Goal: Use online tool/utility: Utilize a website feature to perform a specific function

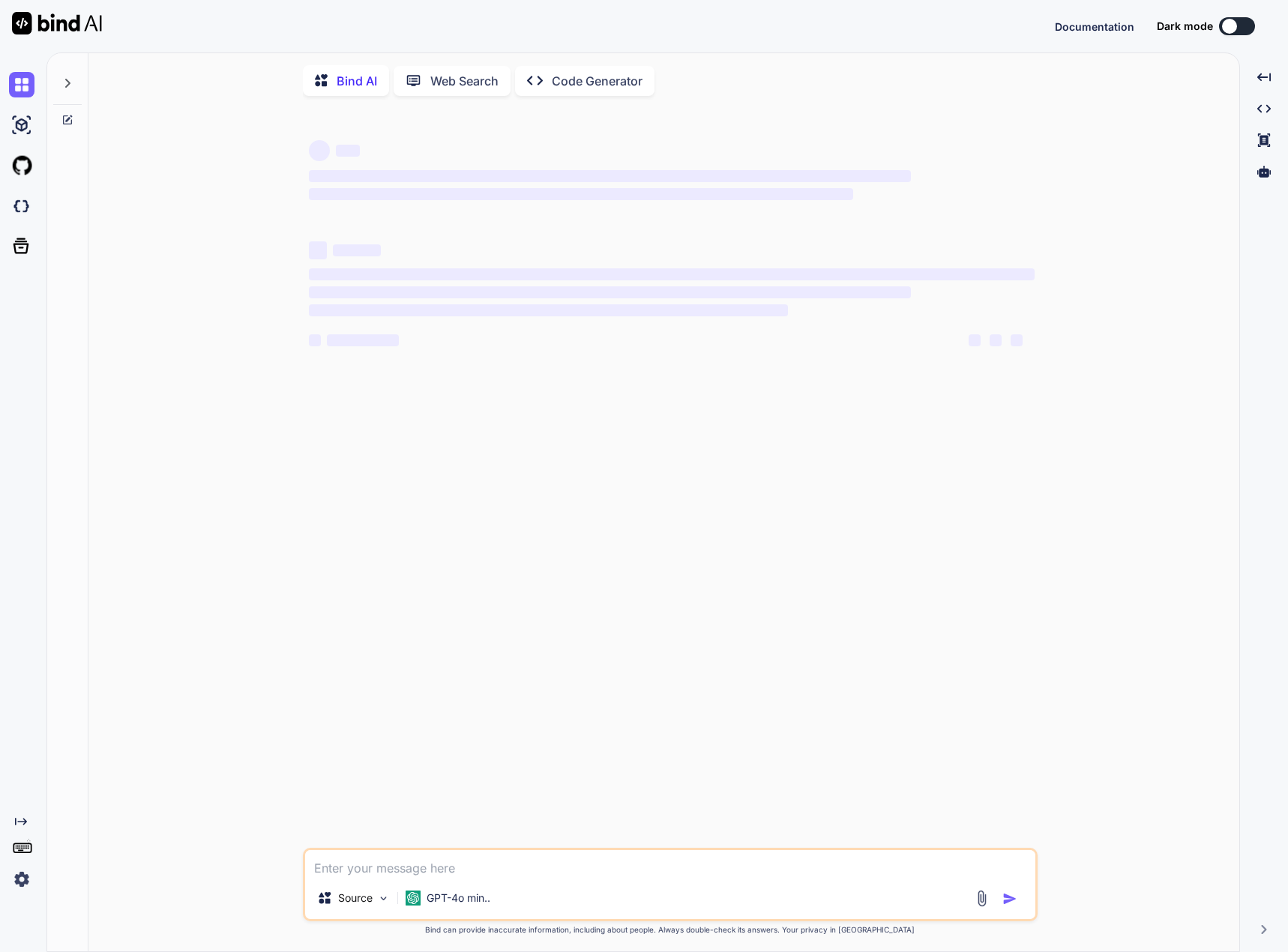
click at [73, 92] on div at bounding box center [67, 79] width 29 height 51
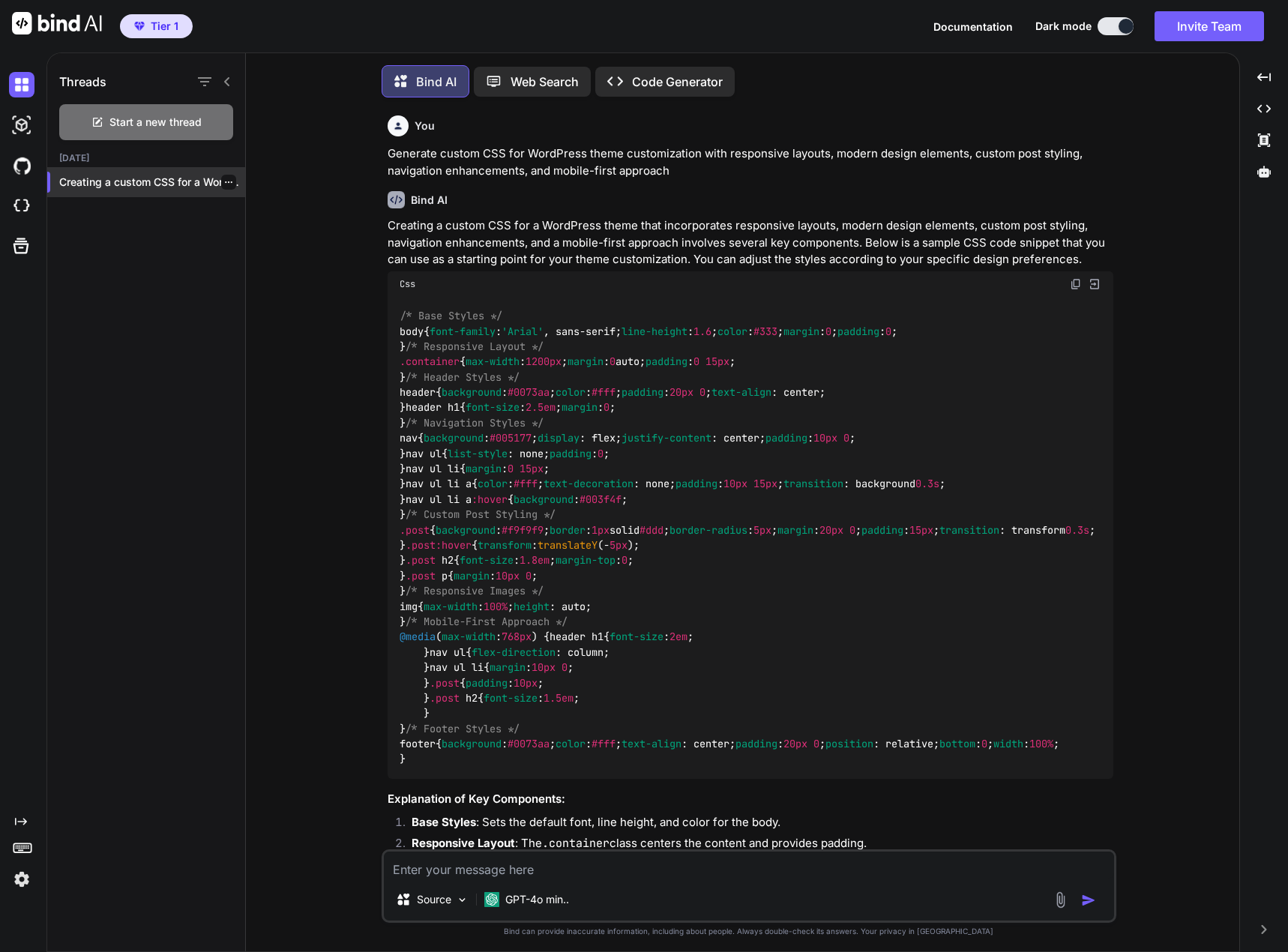
scroll to position [8, 0]
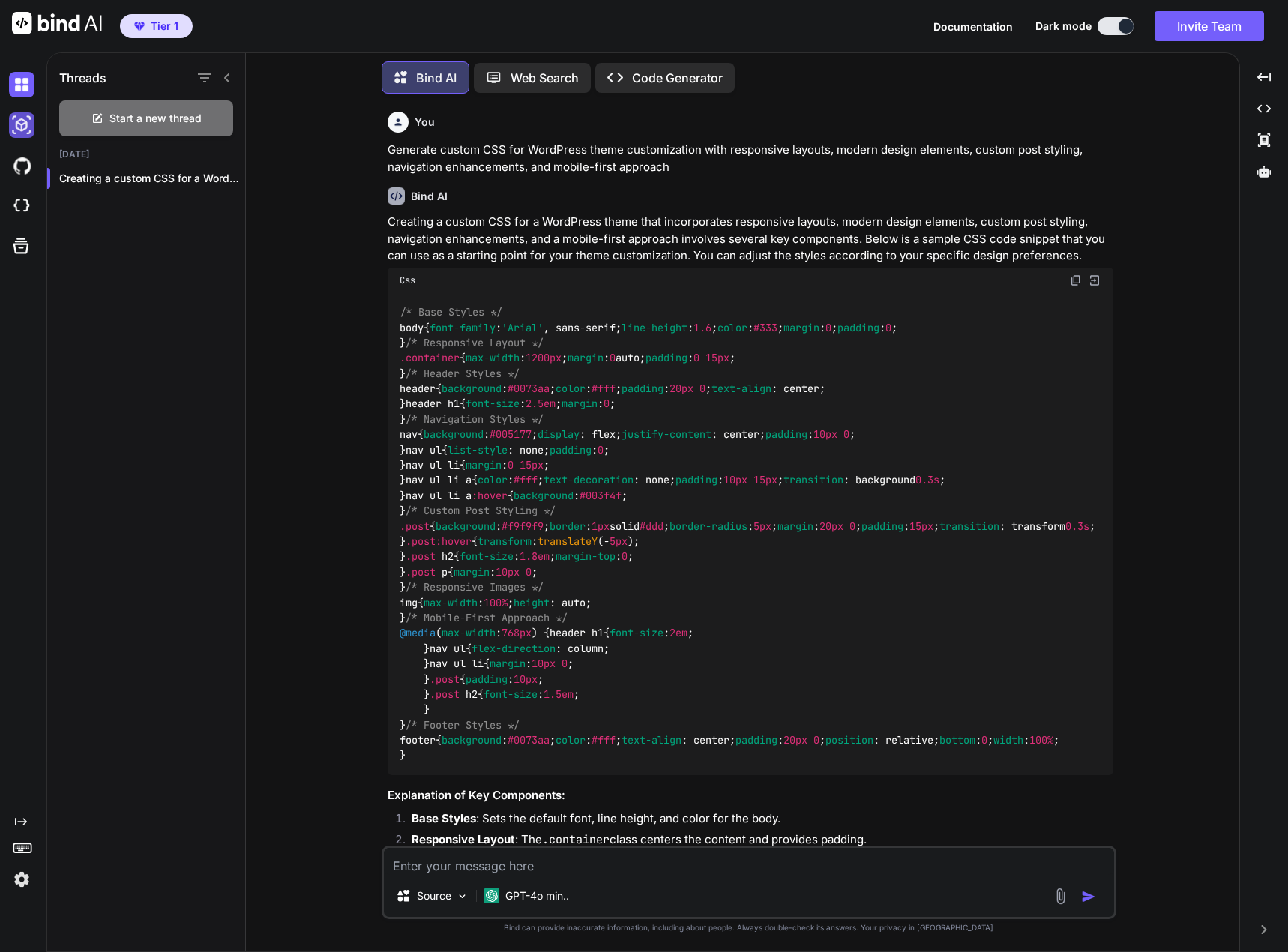
click at [17, 129] on img at bounding box center [22, 125] width 26 height 26
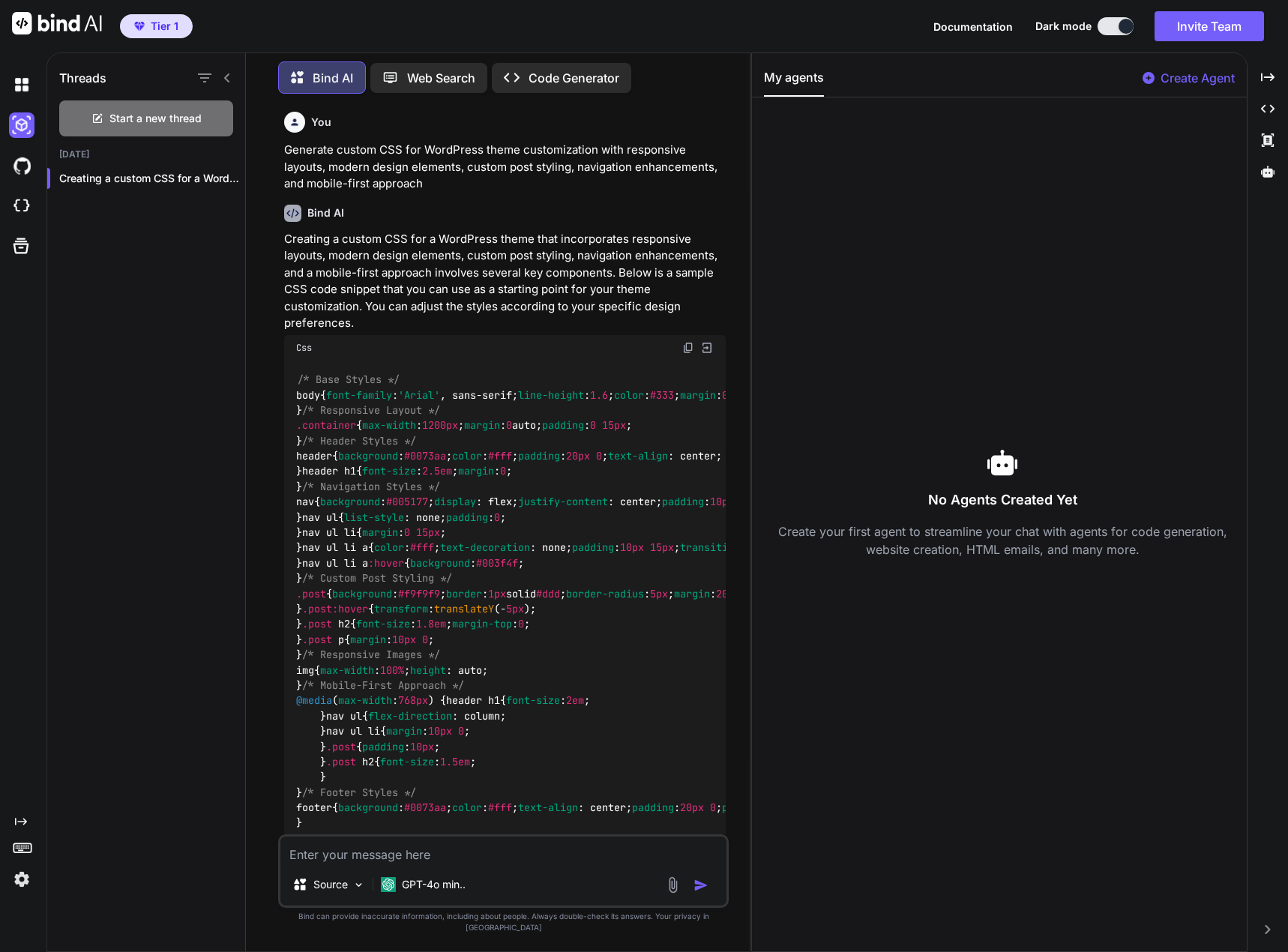
click at [553, 76] on p "Code Generator" at bounding box center [574, 78] width 91 height 18
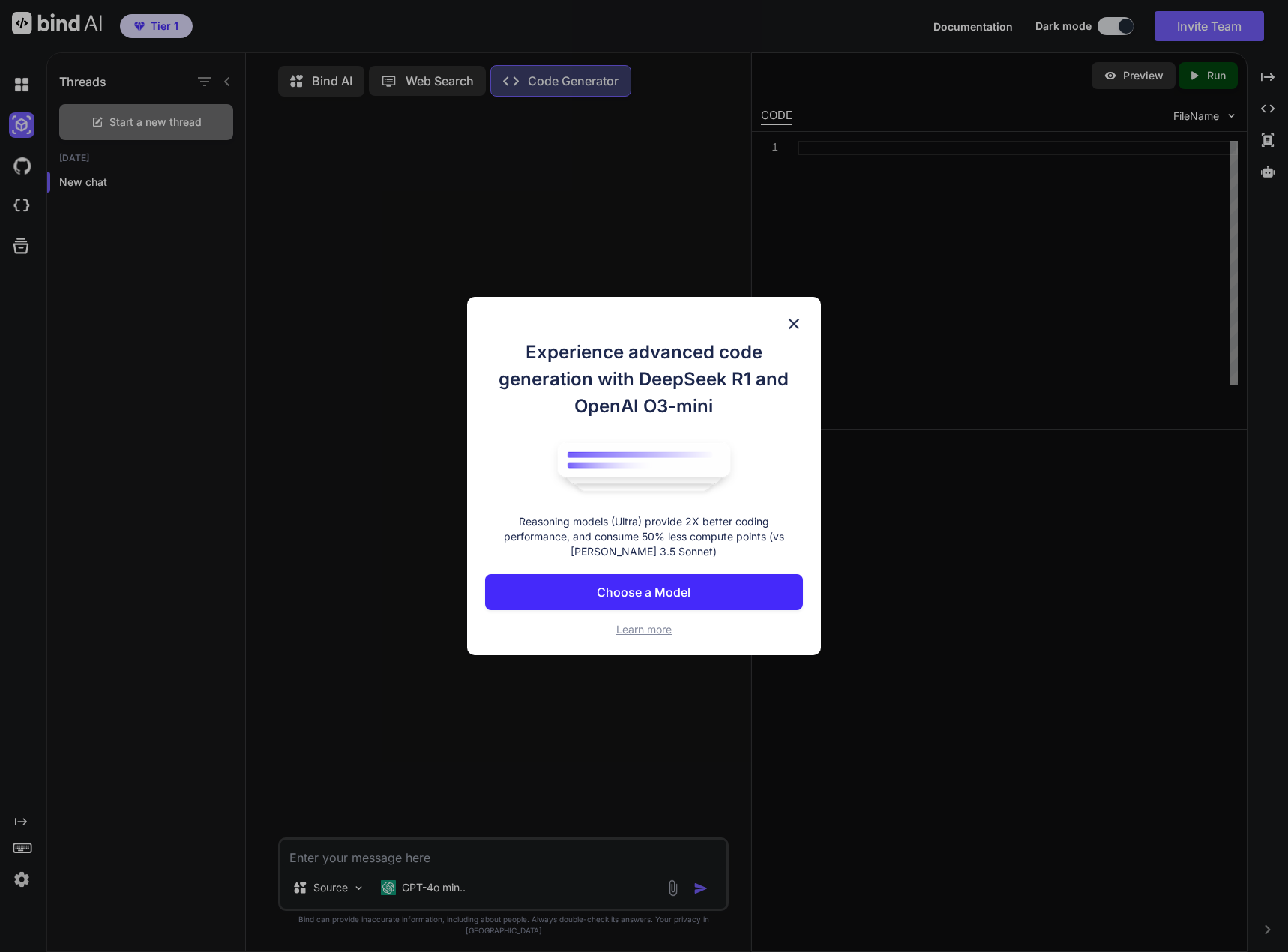
click at [673, 588] on p "Choose a Model" at bounding box center [644, 592] width 94 height 18
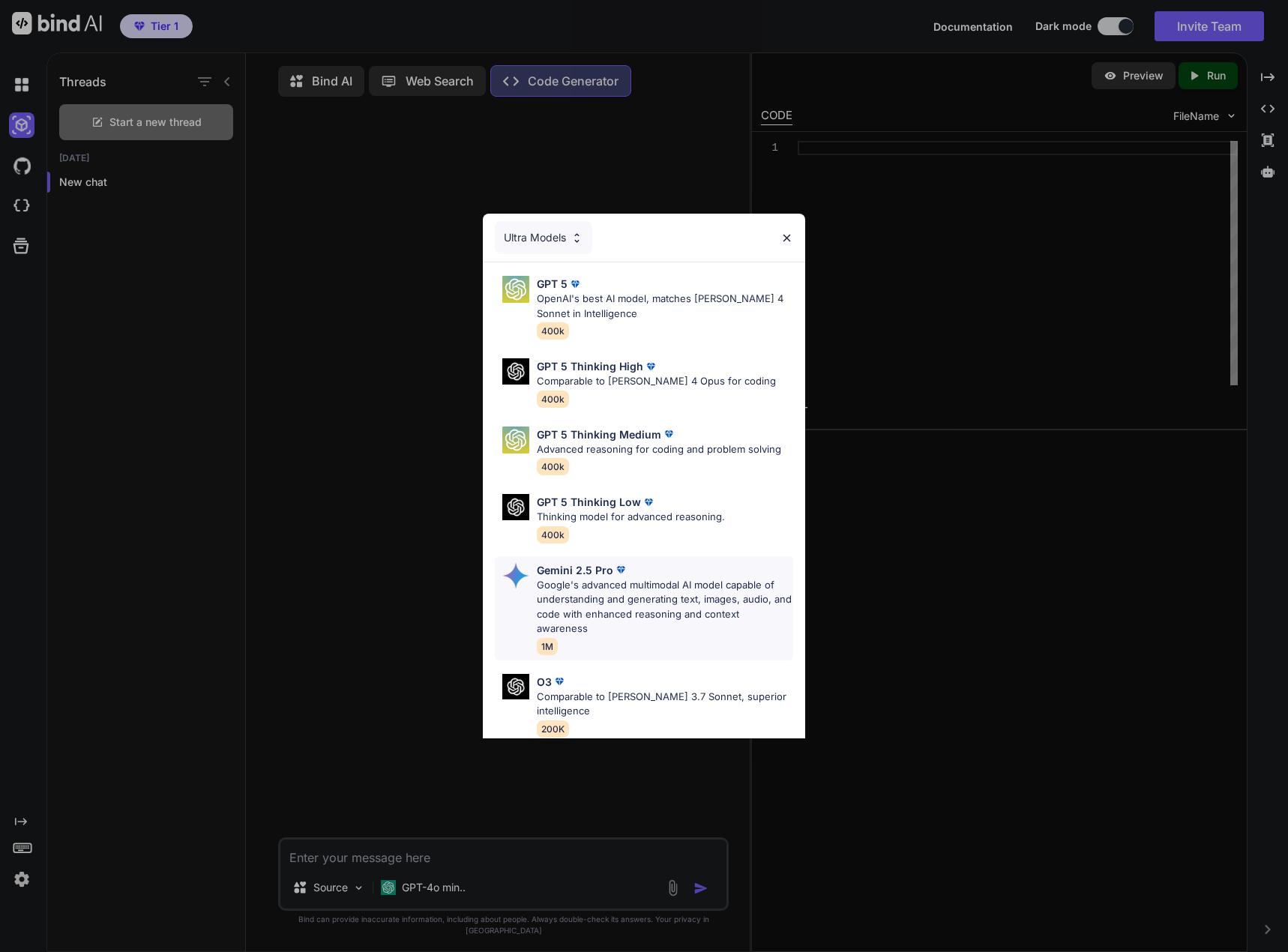
click at [680, 598] on p "Google's advanced multimodal AI model capable of understanding and generating t…" at bounding box center [665, 607] width 257 height 58
type textarea "x"
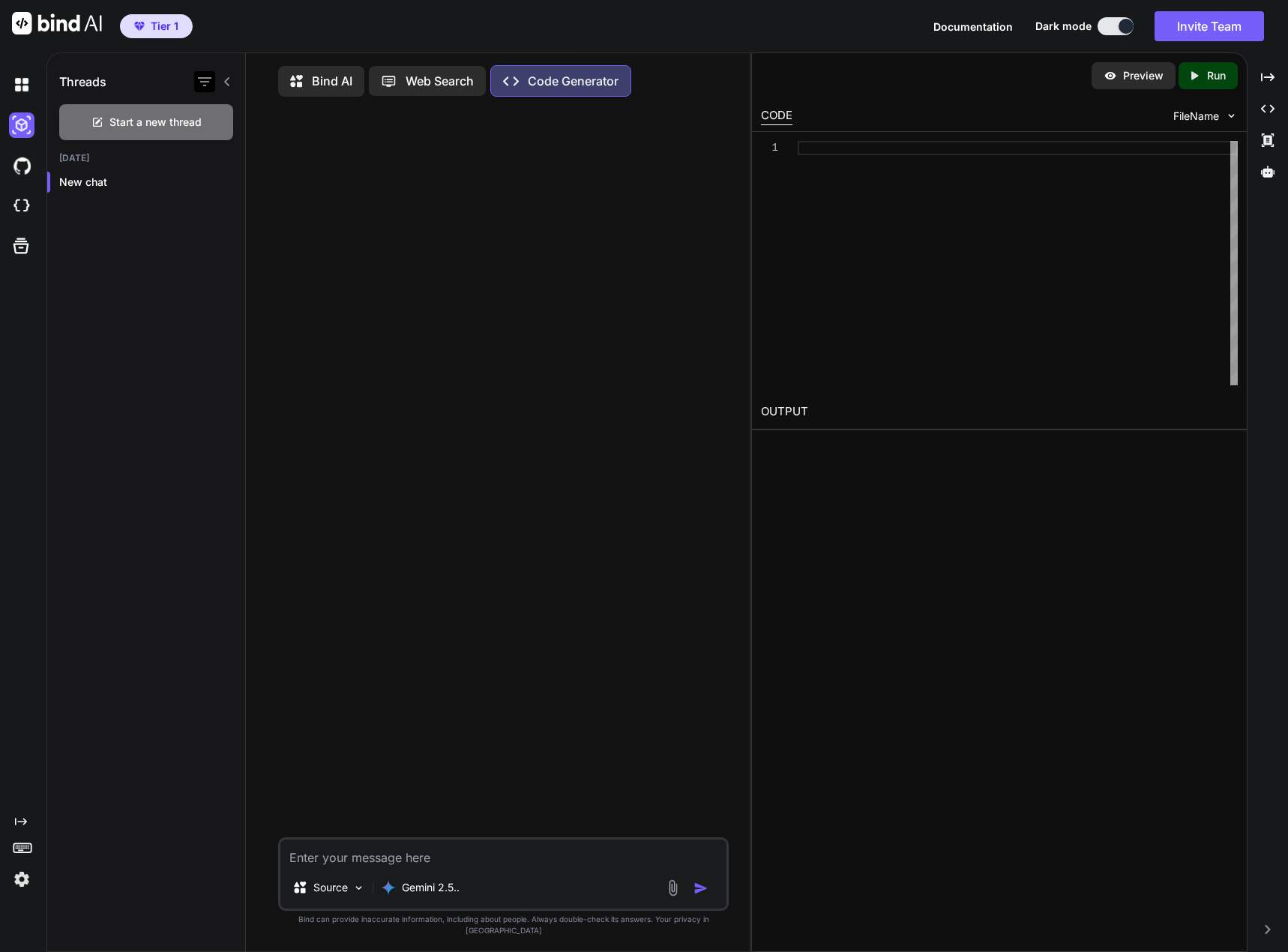
click at [207, 83] on icon "button" at bounding box center [205, 81] width 14 height 9
click at [226, 112] on label "Saved Threads" at bounding box center [265, 118] width 81 height 15
click at [205, 86] on icon "button" at bounding box center [205, 81] width 14 height 9
click at [206, 154] on input "All Threads" at bounding box center [212, 155] width 14 height 14
click at [214, 180] on p "New chat" at bounding box center [152, 182] width 186 height 15
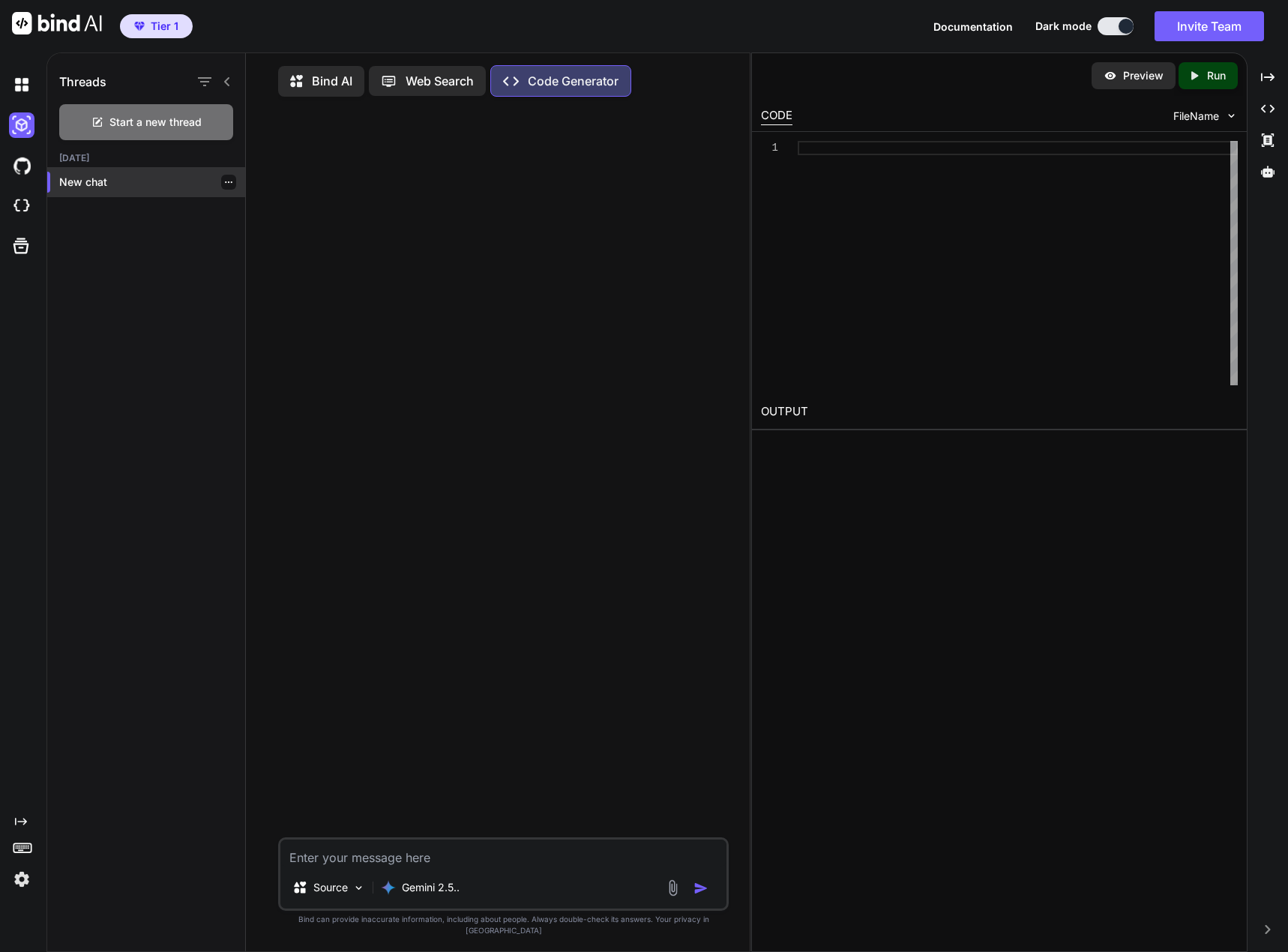
click at [224, 180] on icon "button" at bounding box center [228, 182] width 9 height 9
click at [257, 204] on span "Rename and Save" at bounding box center [291, 211] width 89 height 15
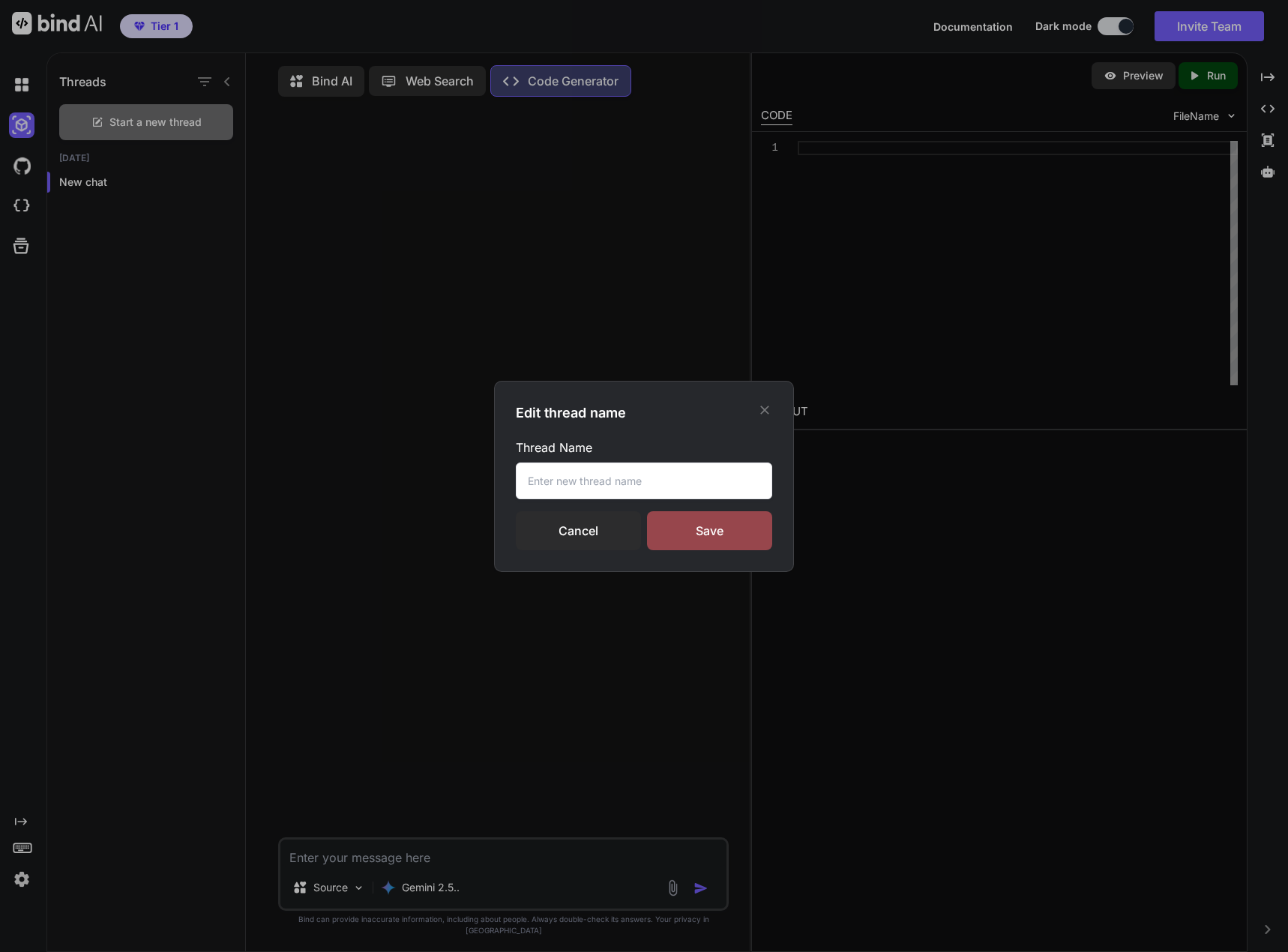
click at [763, 409] on icon at bounding box center [764, 409] width 15 height 15
